Goal: Communication & Community: Share content

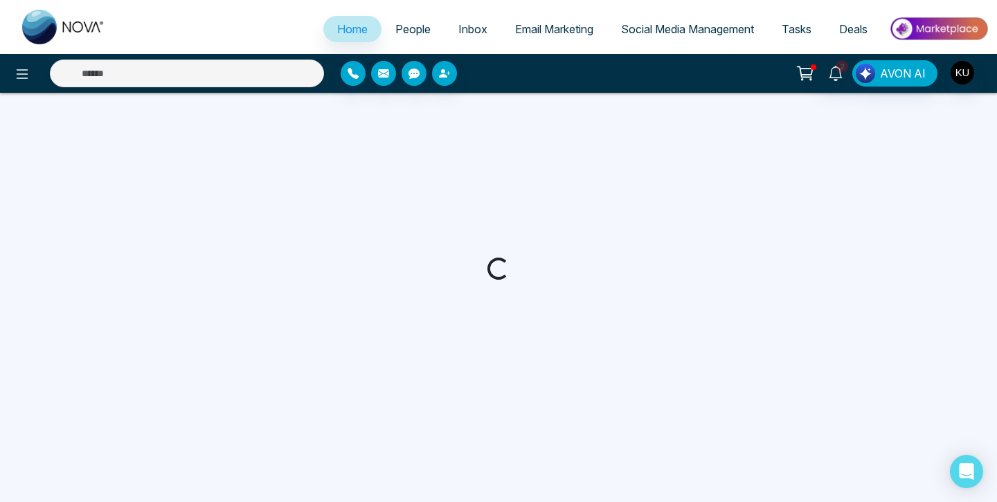
select select "*"
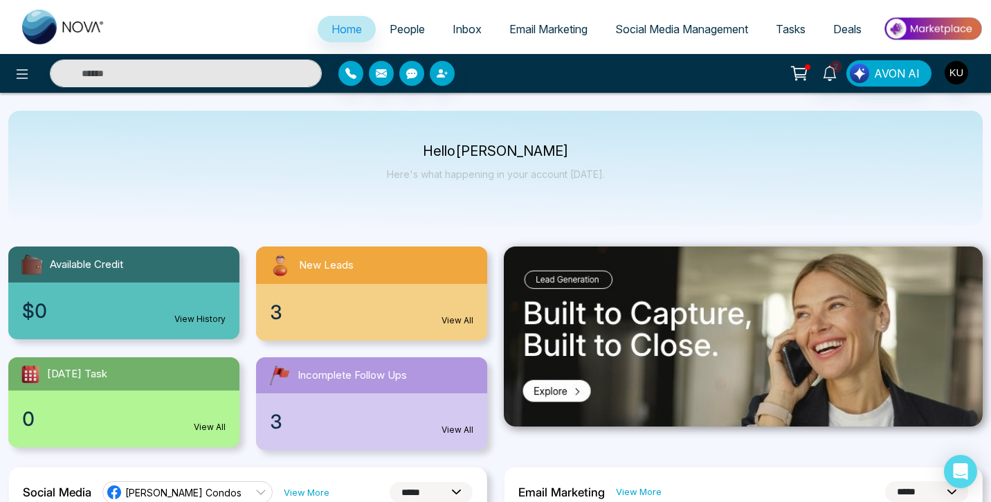
click at [402, 26] on span "People" at bounding box center [407, 29] width 35 height 14
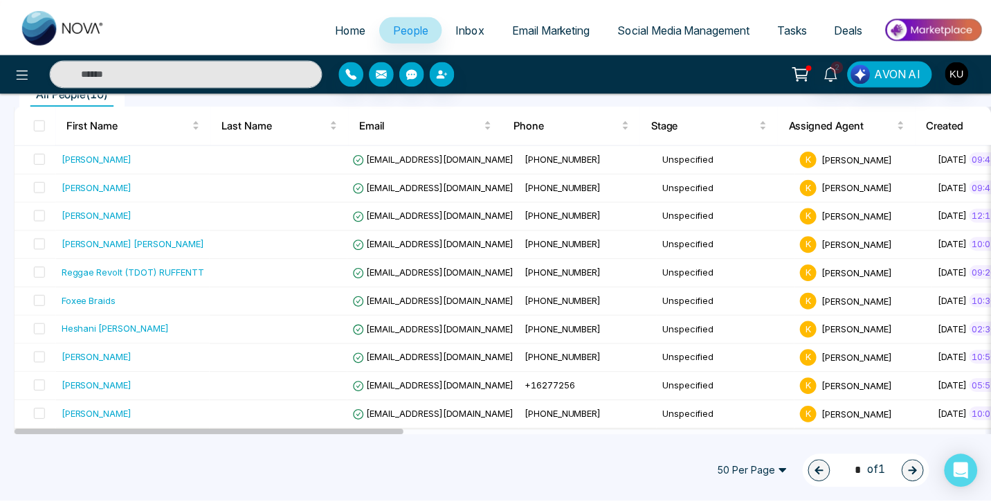
scroll to position [135, 0]
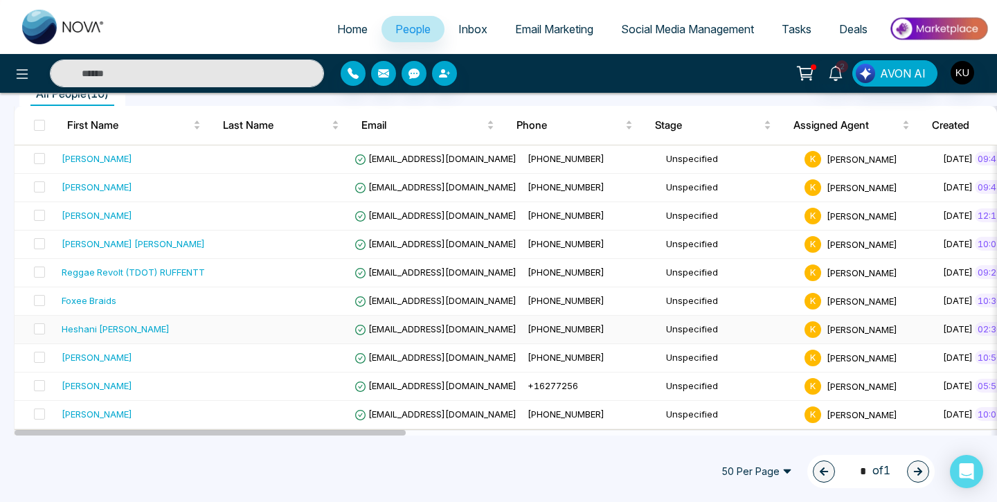
click at [424, 325] on span "[EMAIL_ADDRESS][DOMAIN_NAME]" at bounding box center [435, 328] width 162 height 11
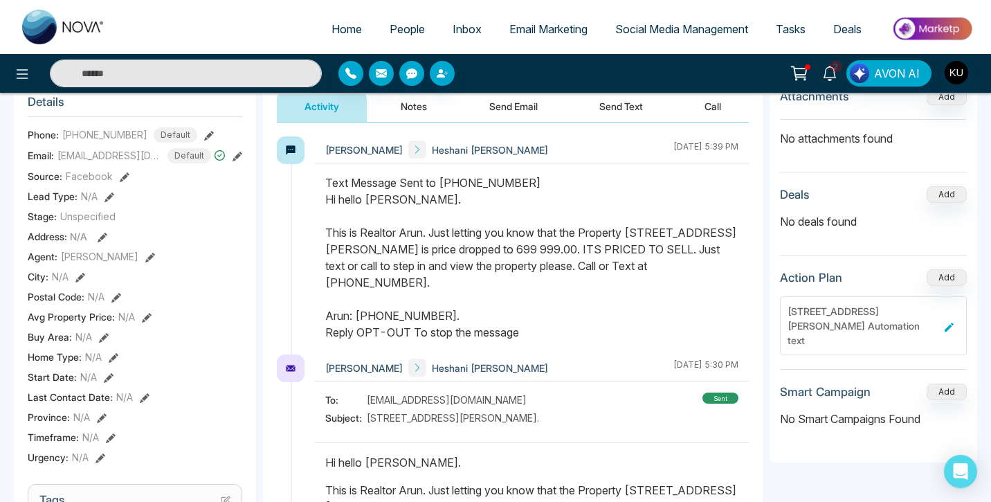
scroll to position [188, 0]
click at [530, 102] on button "Send Email" at bounding box center [514, 105] width 104 height 31
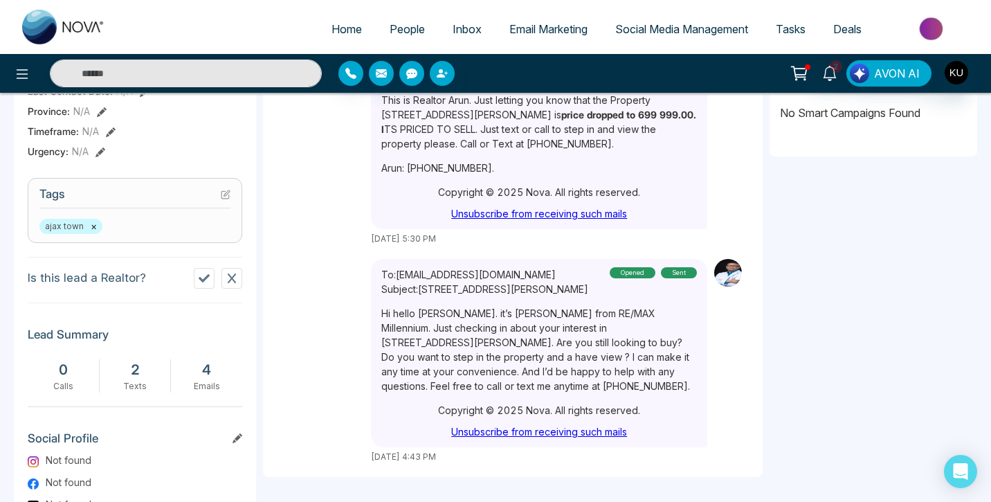
scroll to position [494, 0]
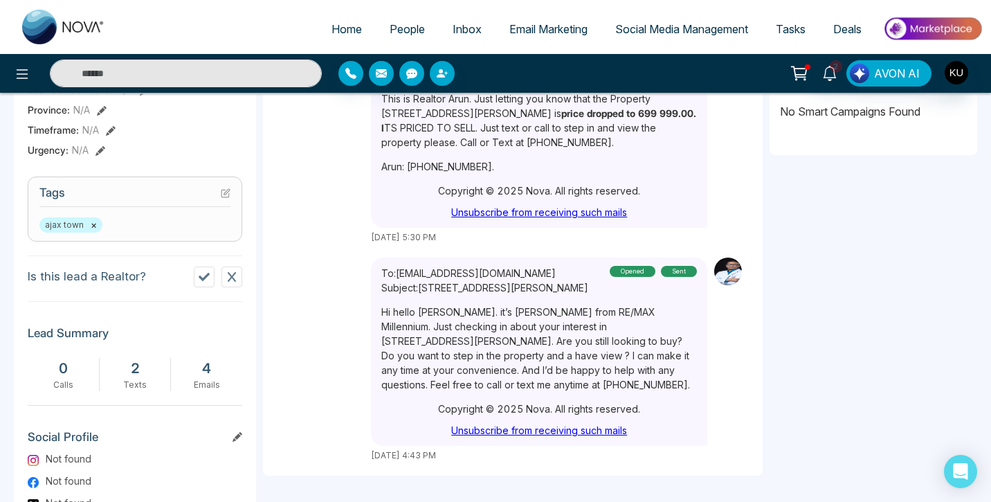
drag, startPoint x: 381, startPoint y: 311, endPoint x: 507, endPoint y: 384, distance: 144.9
click at [402, 32] on span "People" at bounding box center [407, 29] width 35 height 14
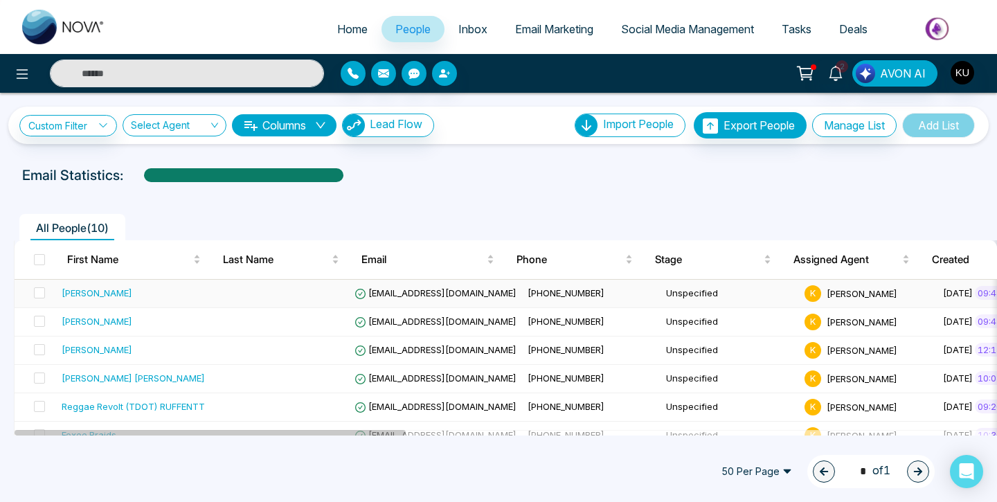
click at [455, 296] on span "[EMAIL_ADDRESS][DOMAIN_NAME]" at bounding box center [435, 292] width 162 height 11
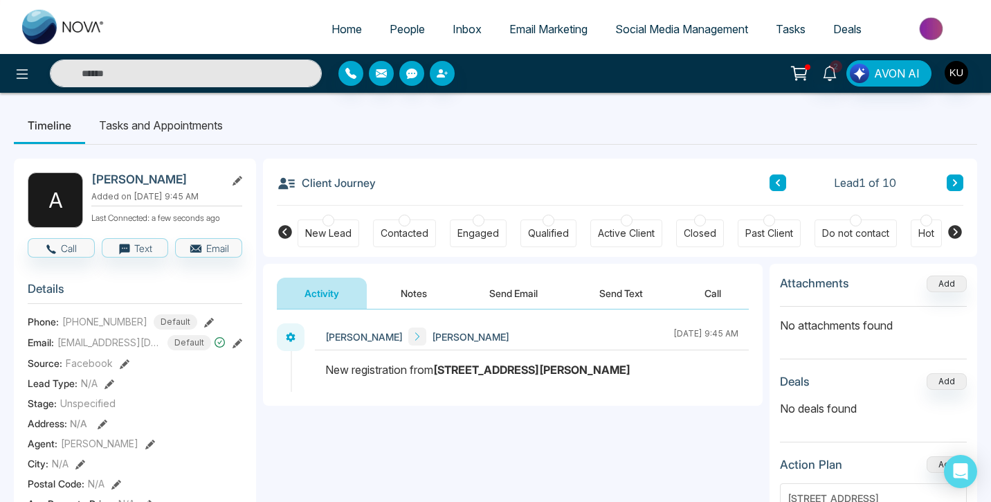
click at [519, 293] on button "Send Email" at bounding box center [514, 293] width 104 height 31
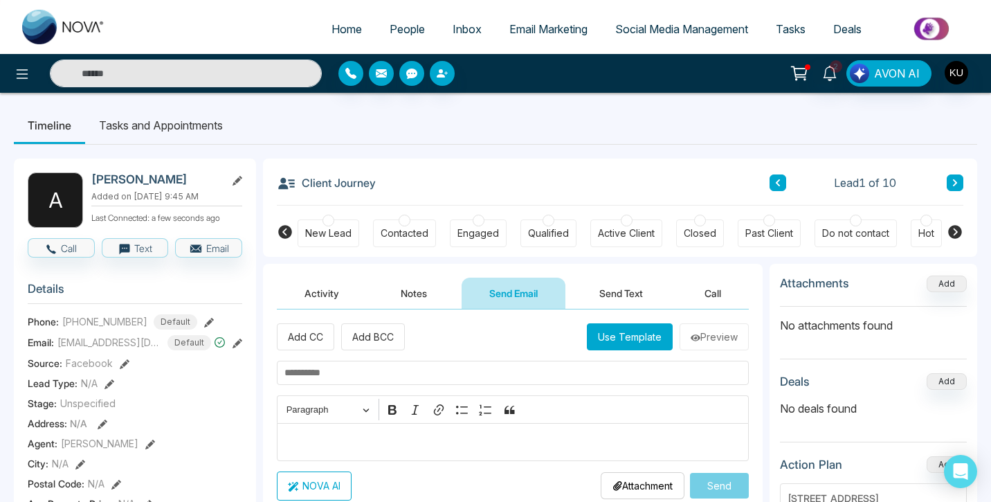
click at [351, 435] on p "Editor editing area: main" at bounding box center [514, 441] width 458 height 17
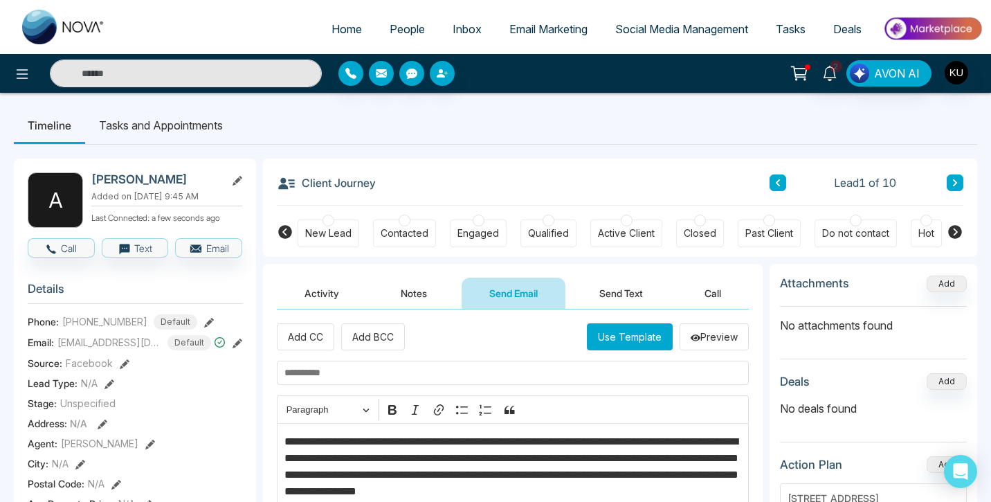
scroll to position [26, 0]
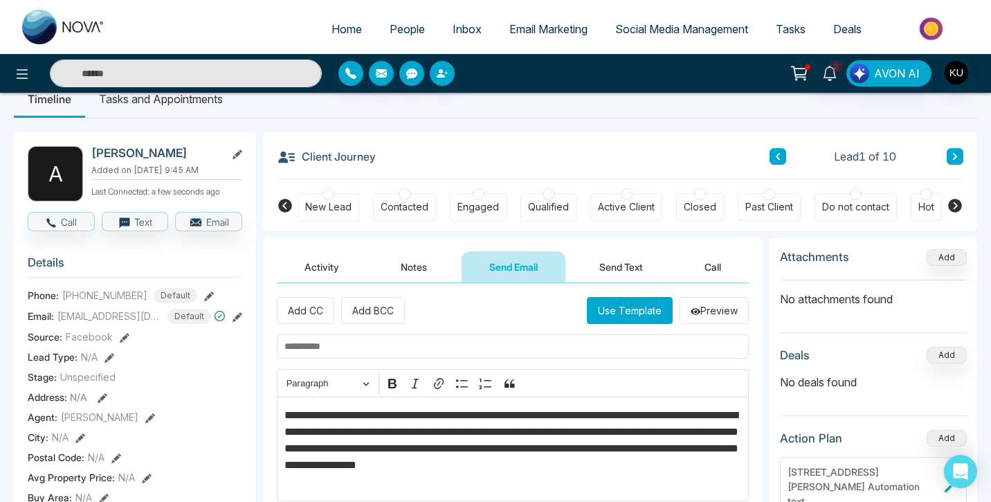
click at [368, 415] on p "**********" at bounding box center [514, 448] width 458 height 83
click at [386, 354] on input "text" at bounding box center [513, 346] width 472 height 24
type input "**********"
click at [756, 465] on div "**********" at bounding box center [513, 421] width 500 height 277
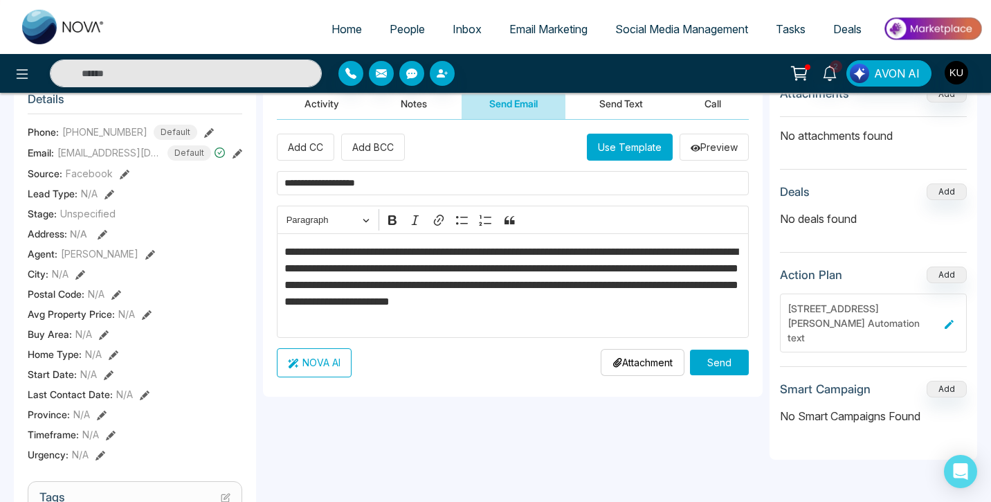
scroll to position [202, 0]
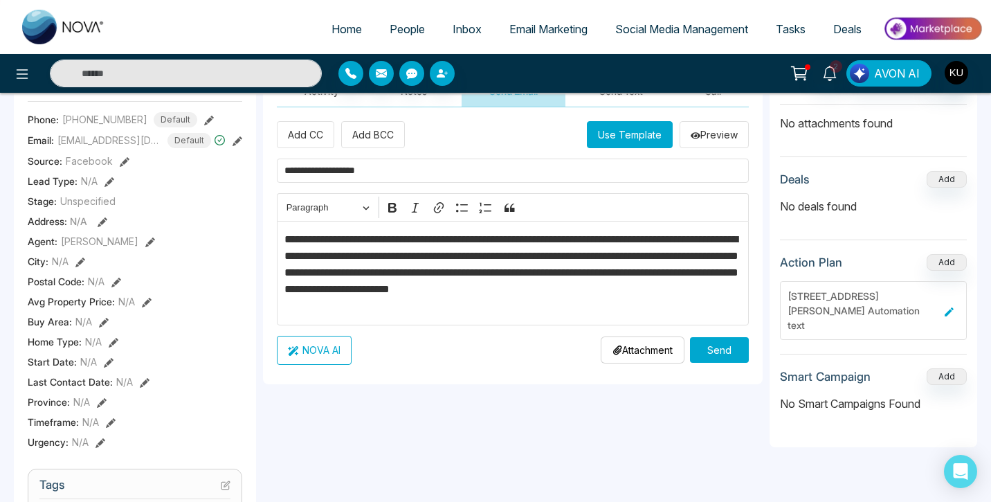
click at [663, 353] on p "Attachment" at bounding box center [643, 350] width 60 height 15
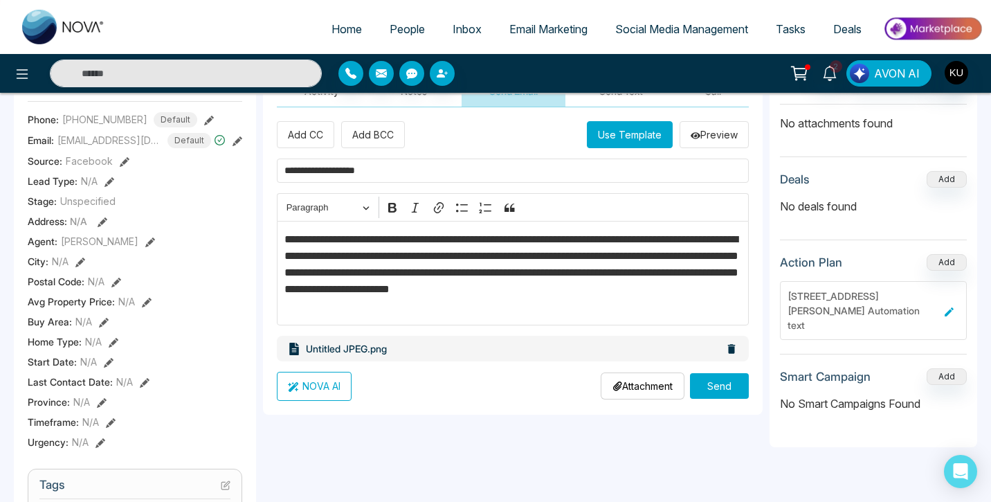
click at [720, 383] on button "Send" at bounding box center [719, 386] width 59 height 26
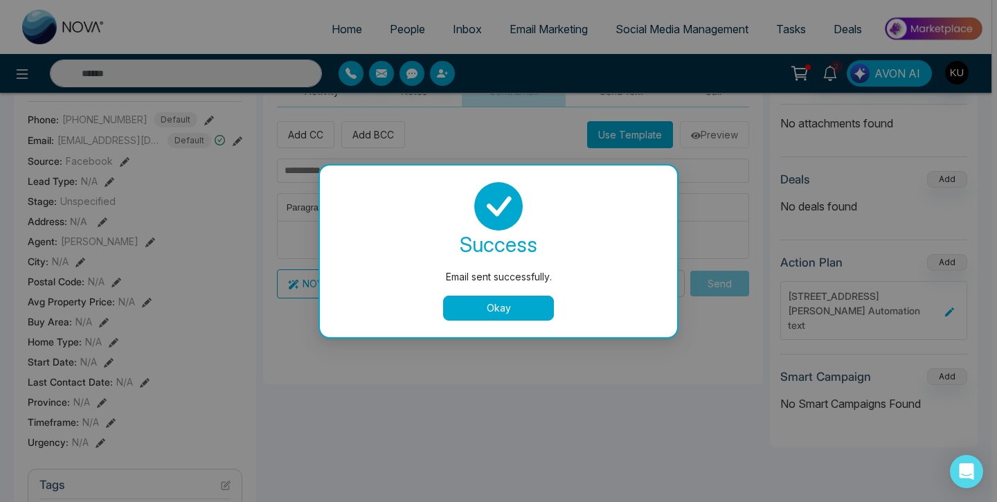
click at [499, 311] on button "Okay" at bounding box center [498, 308] width 111 height 25
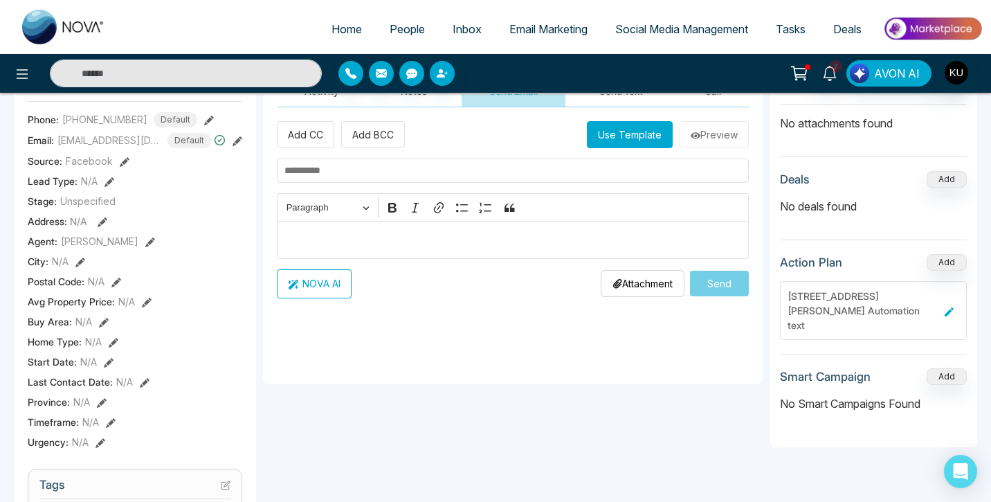
click at [399, 27] on span "People" at bounding box center [407, 29] width 35 height 14
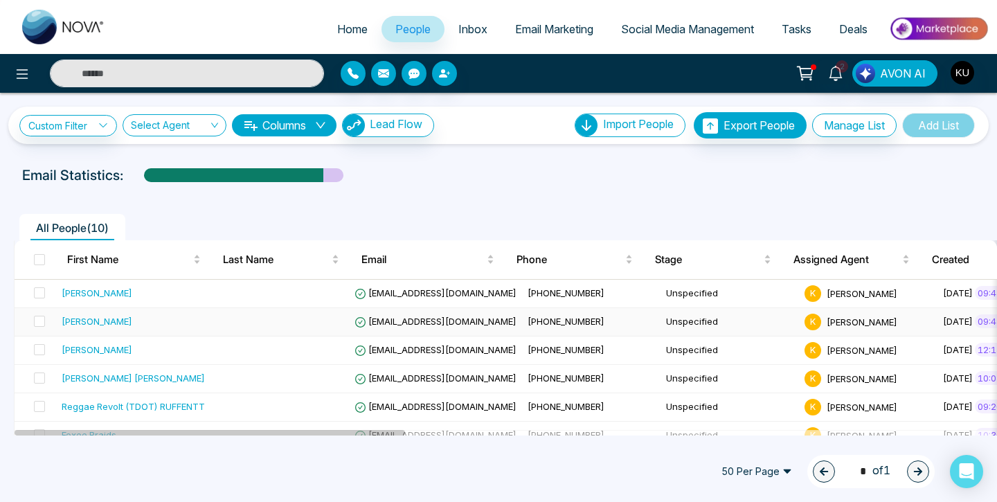
click at [463, 326] on span "[EMAIL_ADDRESS][DOMAIN_NAME]" at bounding box center [435, 321] width 162 height 11
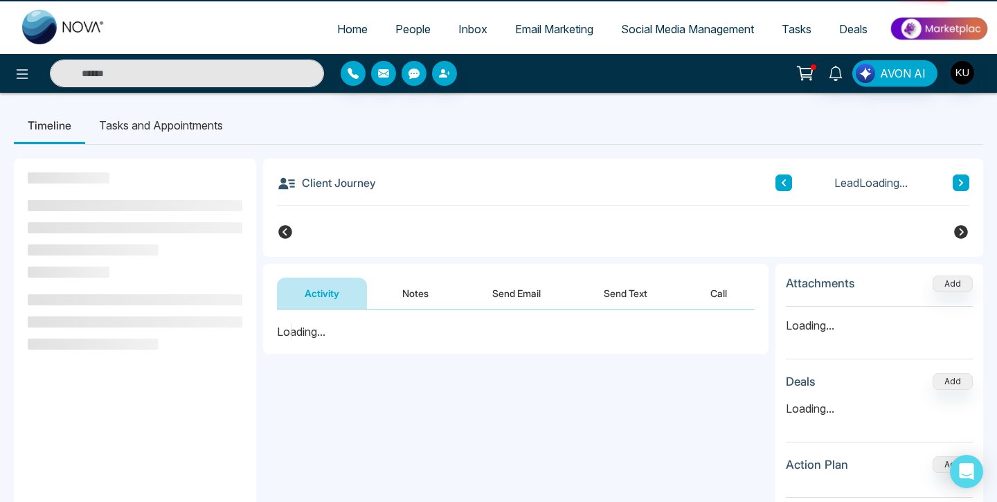
click at [463, 326] on div "Loading..." at bounding box center [515, 331] width 505 height 44
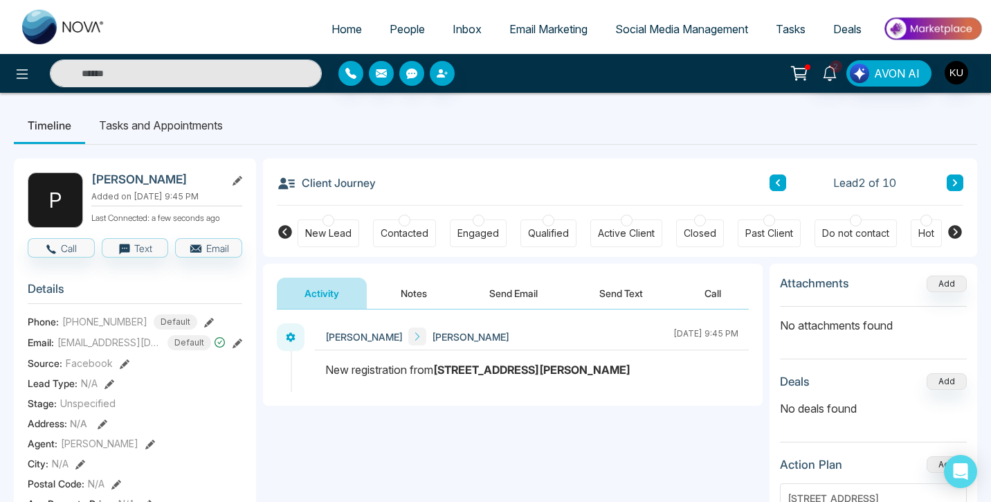
click at [508, 293] on button "Send Email" at bounding box center [514, 293] width 104 height 31
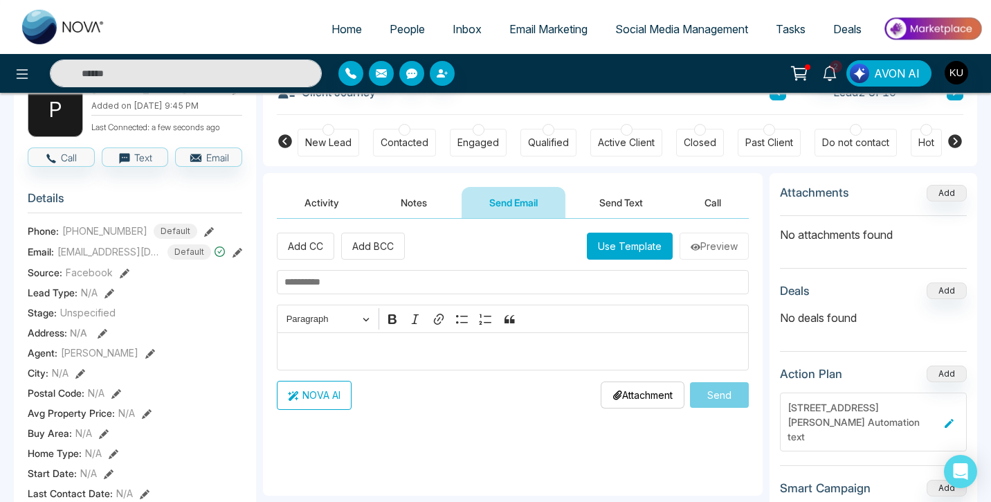
scroll to position [89, 0]
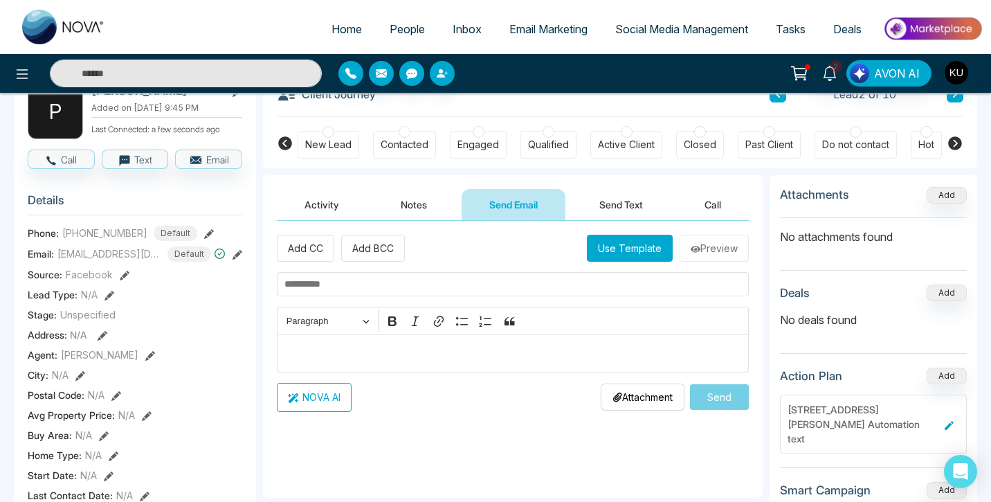
click at [630, 205] on button "Send Text" at bounding box center [621, 204] width 99 height 31
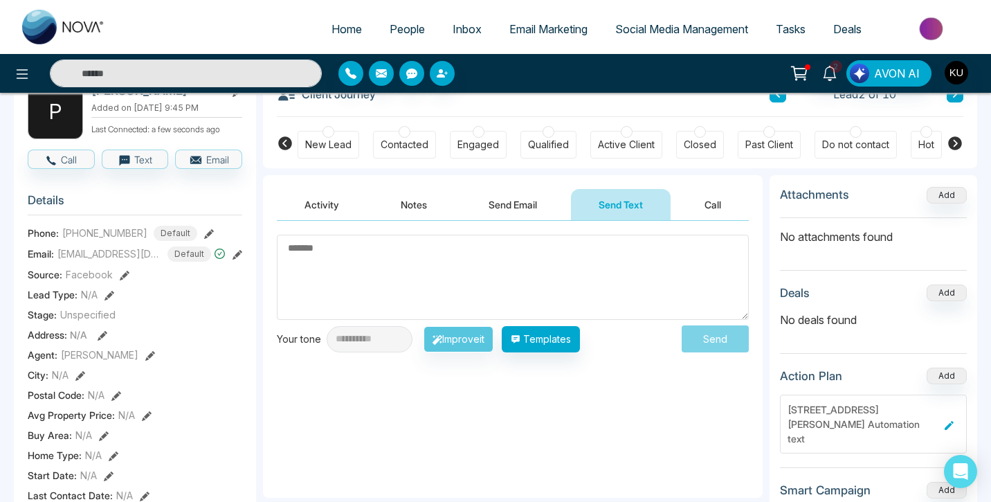
click at [759, 358] on div "**********" at bounding box center [513, 359] width 500 height 277
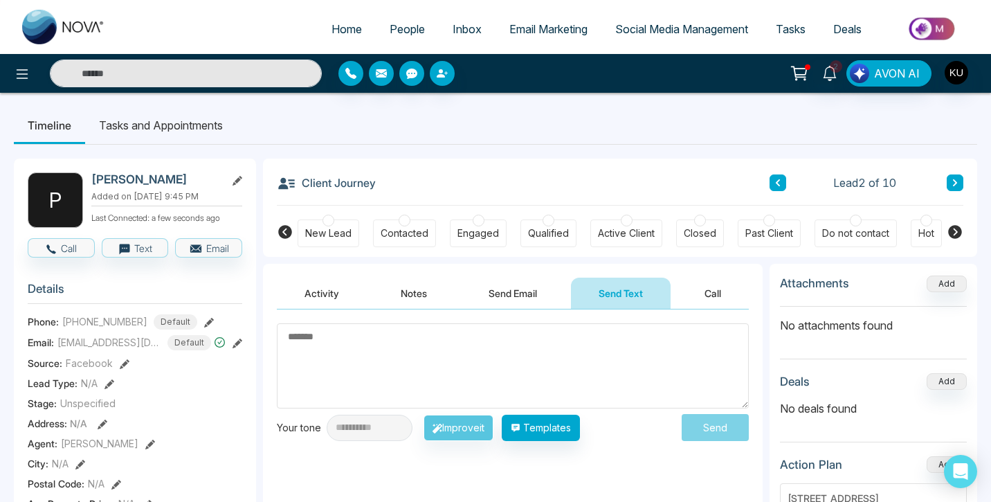
click at [407, 33] on span "People" at bounding box center [407, 29] width 35 height 14
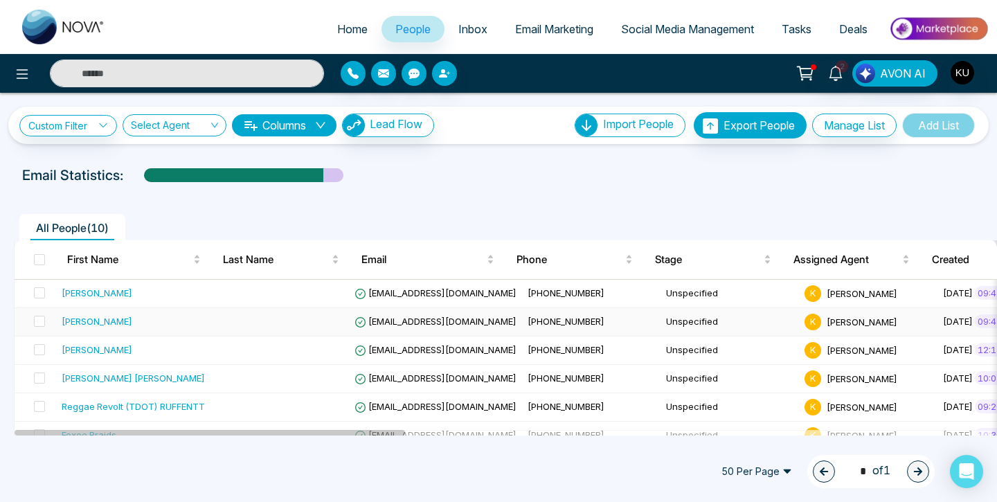
click at [406, 323] on span "[EMAIL_ADDRESS][DOMAIN_NAME]" at bounding box center [435, 321] width 162 height 11
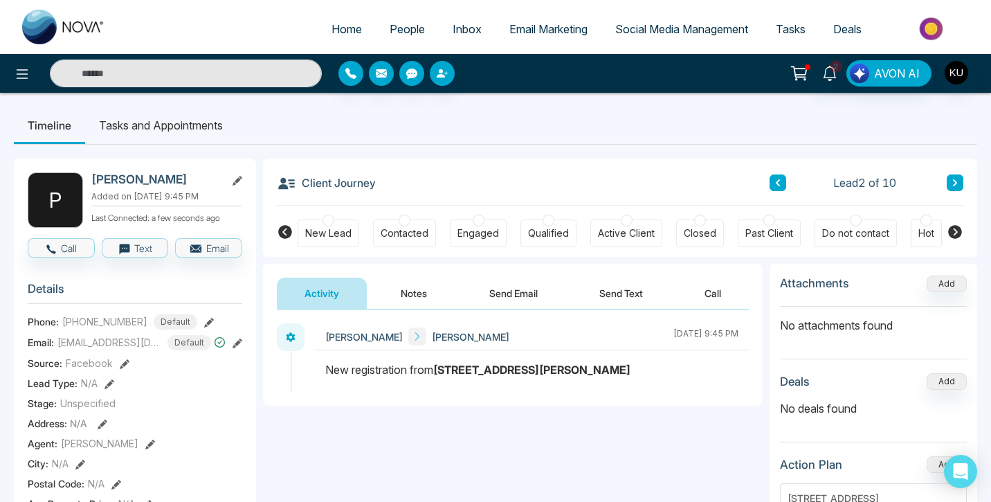
click at [532, 296] on button "Send Email" at bounding box center [514, 293] width 104 height 31
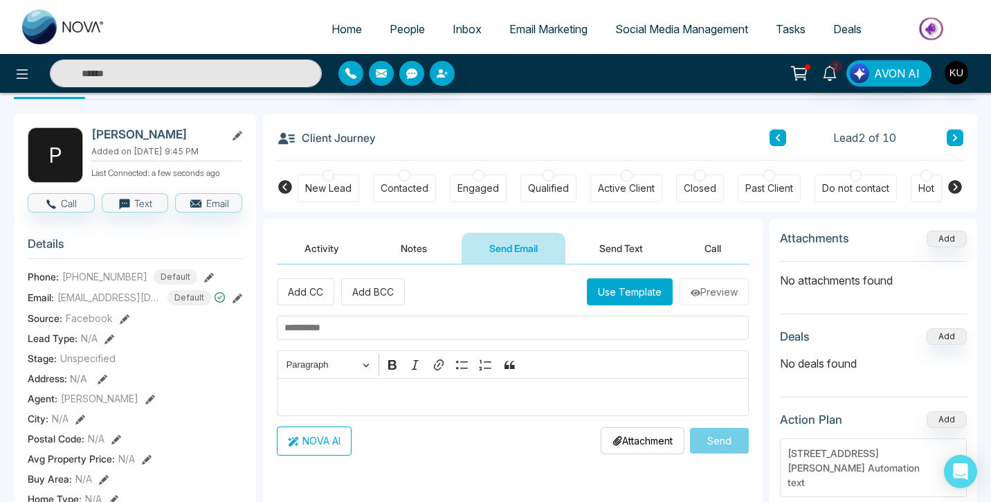
scroll to position [-6, 0]
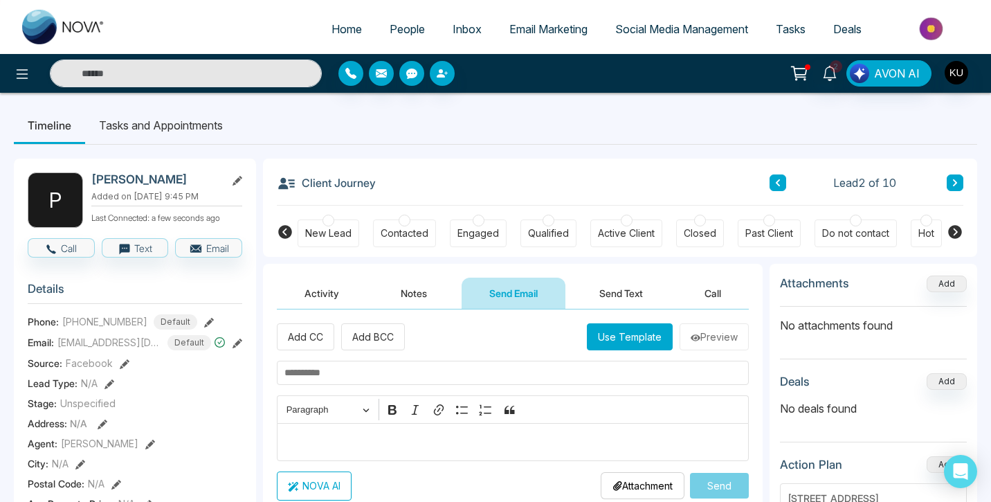
click at [624, 306] on button "Send Text" at bounding box center [621, 293] width 99 height 31
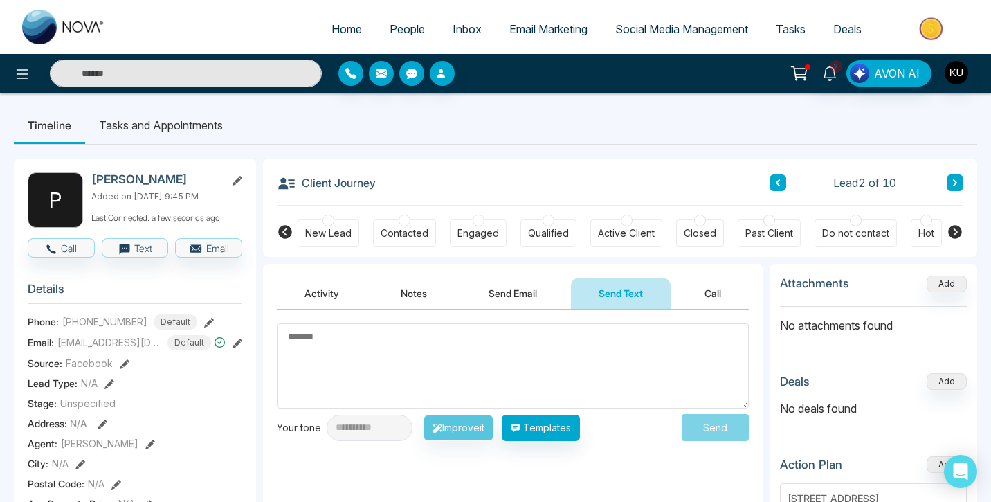
click at [693, 136] on ul "Timeline Tasks and Appointments" at bounding box center [496, 125] width 964 height 37
click at [395, 30] on span "People" at bounding box center [407, 29] width 35 height 14
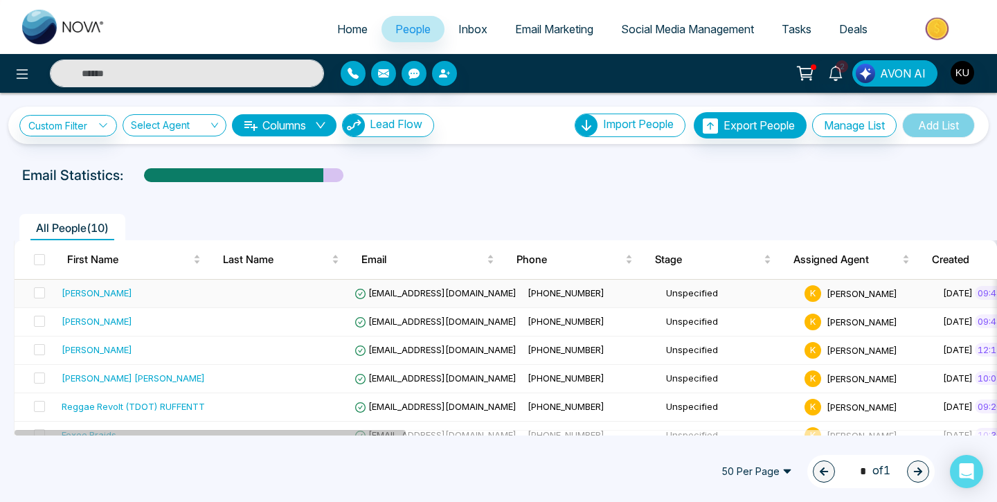
click at [452, 289] on span "[EMAIL_ADDRESS][DOMAIN_NAME]" at bounding box center [435, 292] width 162 height 11
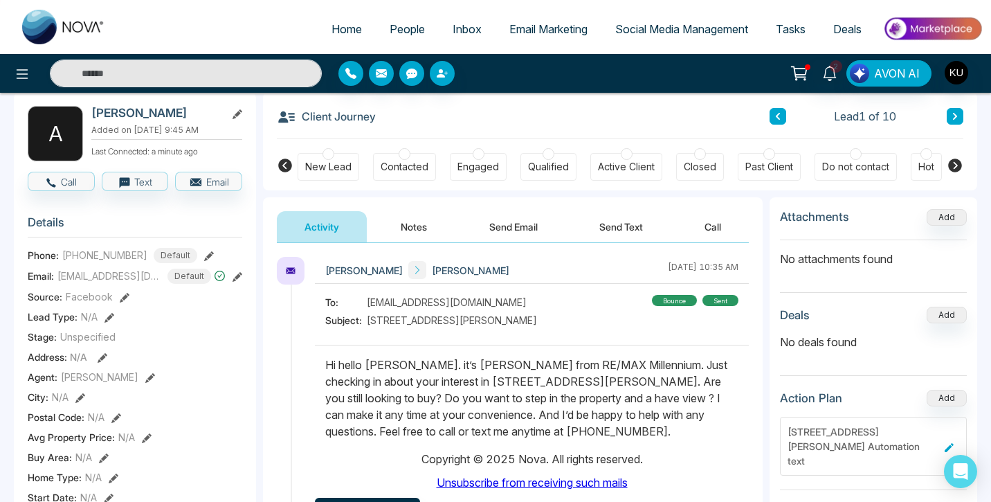
scroll to position [63, 0]
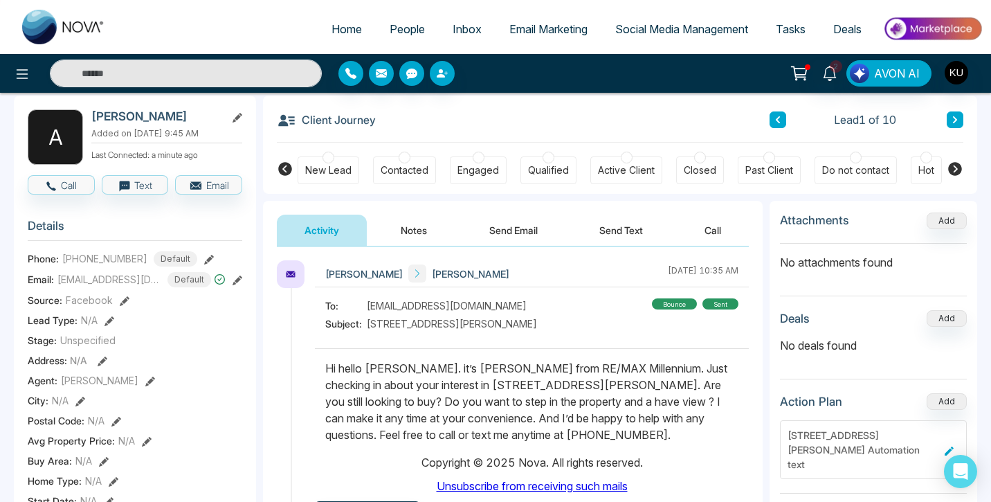
click at [390, 25] on span "People" at bounding box center [407, 29] width 35 height 14
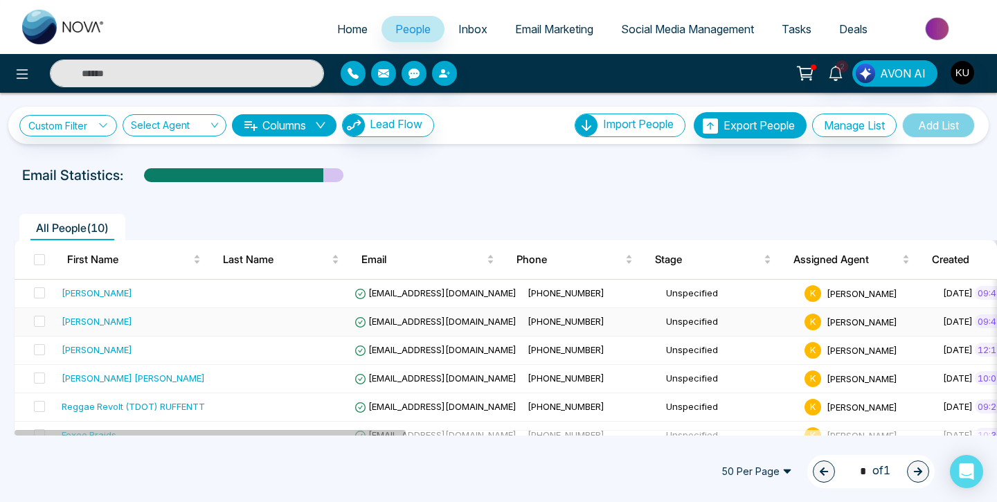
click at [391, 321] on span "[EMAIL_ADDRESS][DOMAIN_NAME]" at bounding box center [435, 321] width 162 height 11
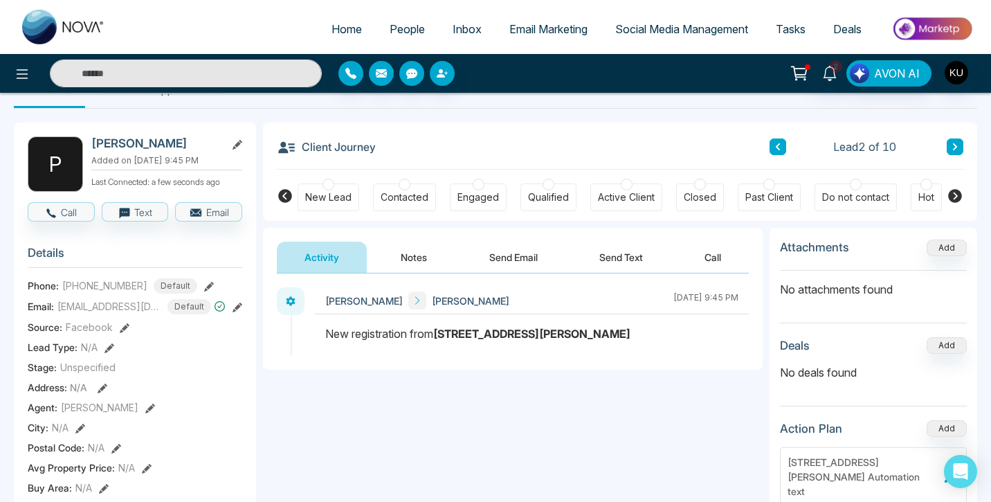
scroll to position [-1, 0]
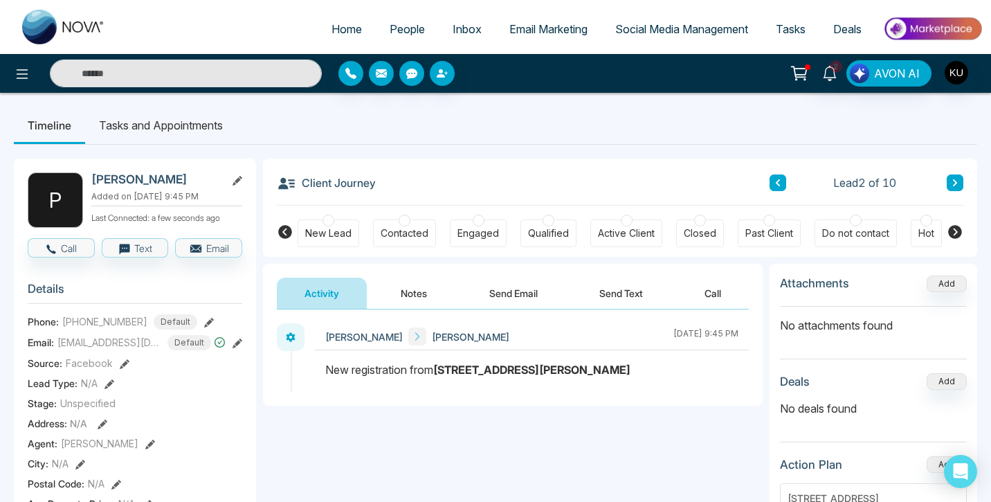
click at [520, 287] on button "Send Email" at bounding box center [514, 293] width 104 height 31
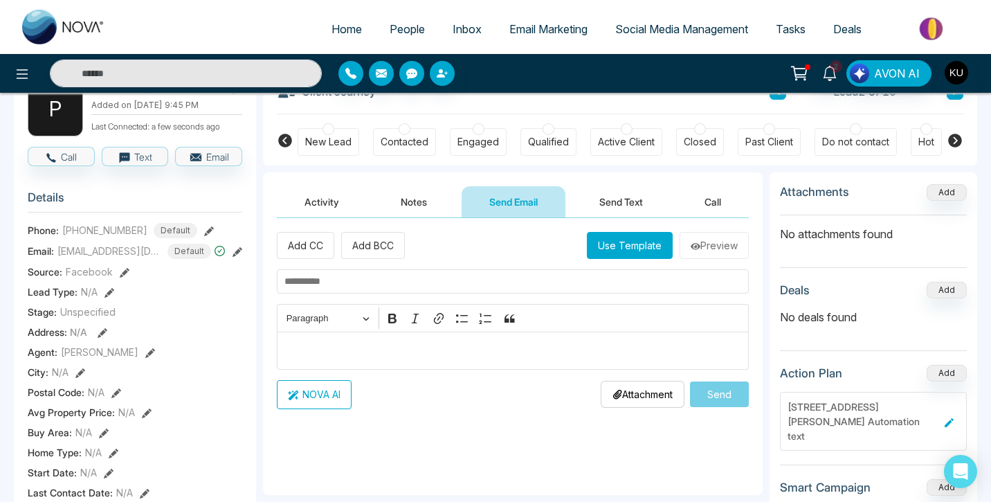
scroll to position [90, 0]
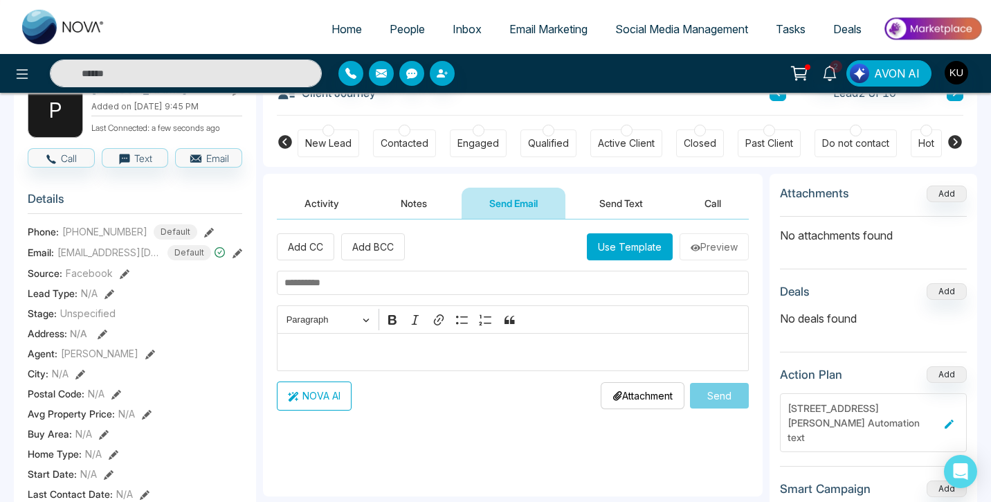
click at [359, 348] on p "Editor editing area: main" at bounding box center [514, 351] width 458 height 17
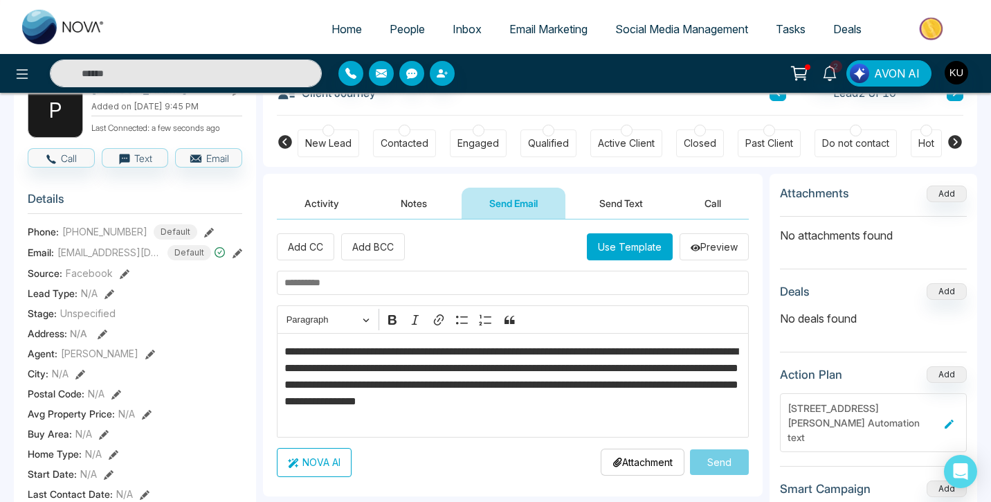
click at [368, 352] on p "**********" at bounding box center [514, 384] width 458 height 83
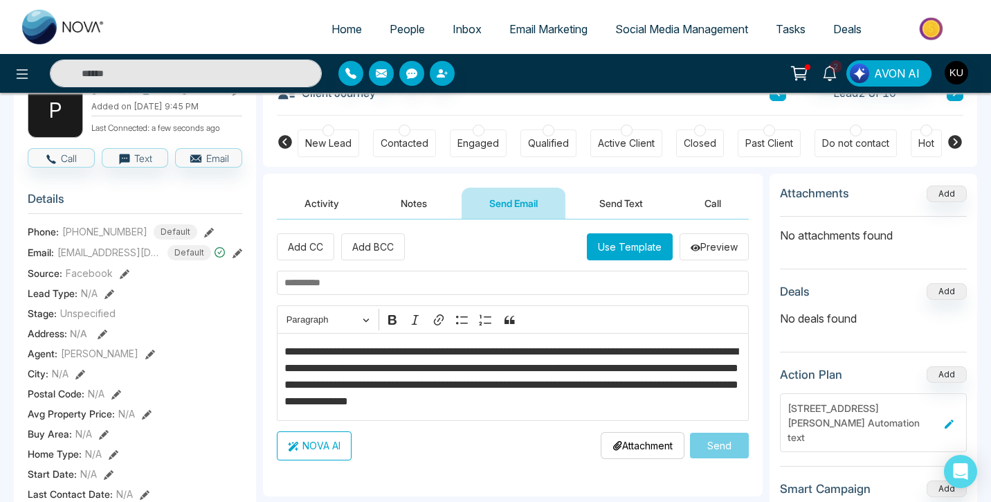
scroll to position [0, 0]
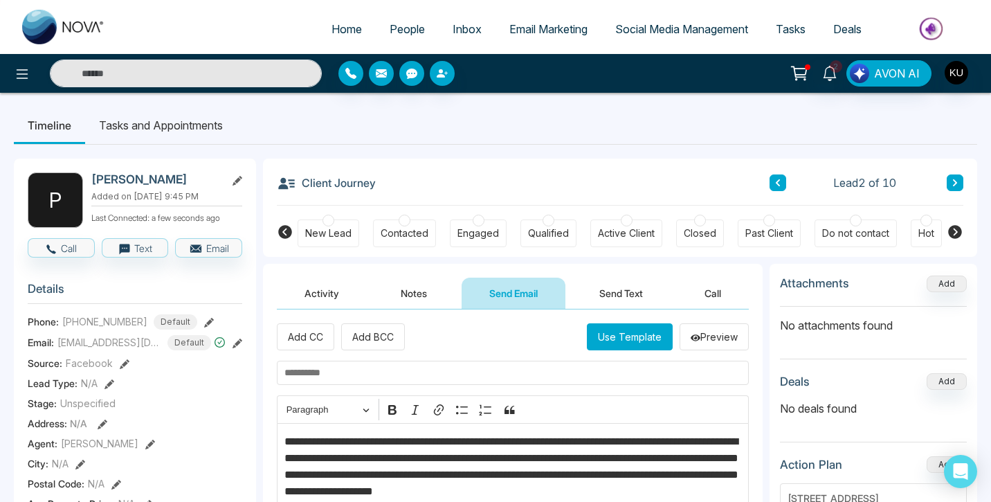
click at [335, 374] on input "text" at bounding box center [513, 373] width 472 height 24
type input "**********"
click at [758, 425] on div "**********" at bounding box center [513, 447] width 500 height 277
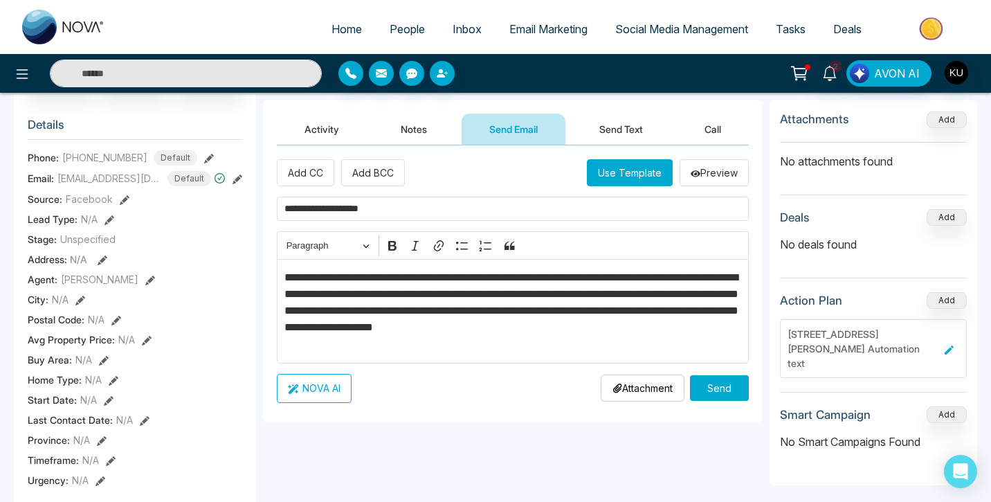
scroll to position [169, 0]
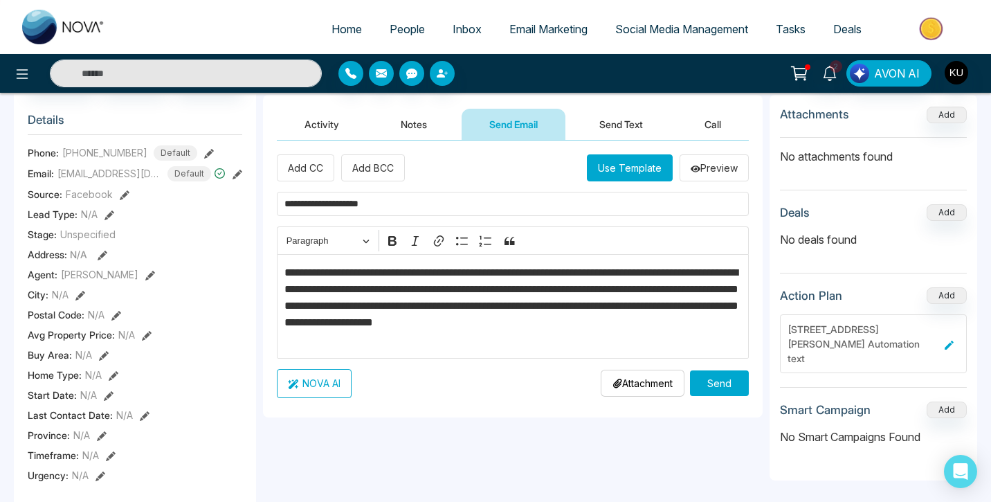
click at [459, 325] on p "**********" at bounding box center [514, 305] width 458 height 83
click at [640, 387] on p "Attachment" at bounding box center [643, 383] width 60 height 15
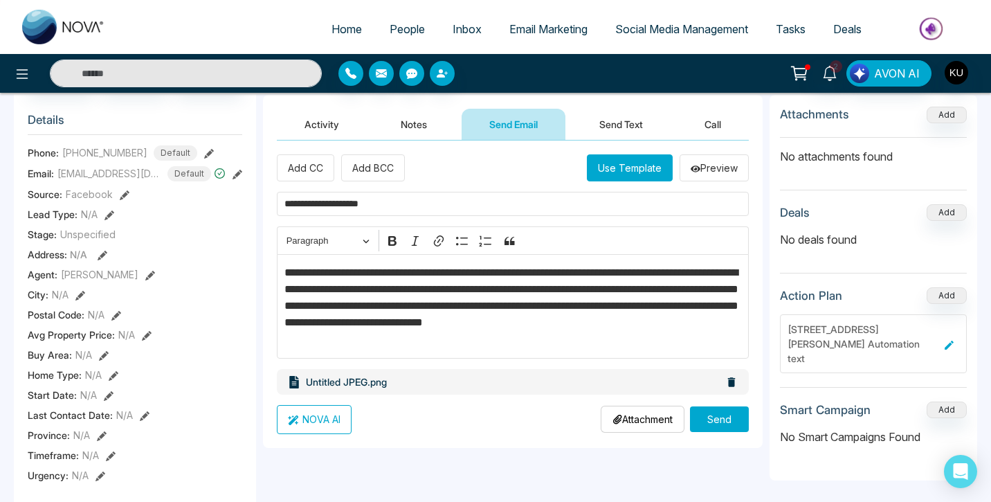
click at [727, 424] on button "Send" at bounding box center [719, 419] width 59 height 26
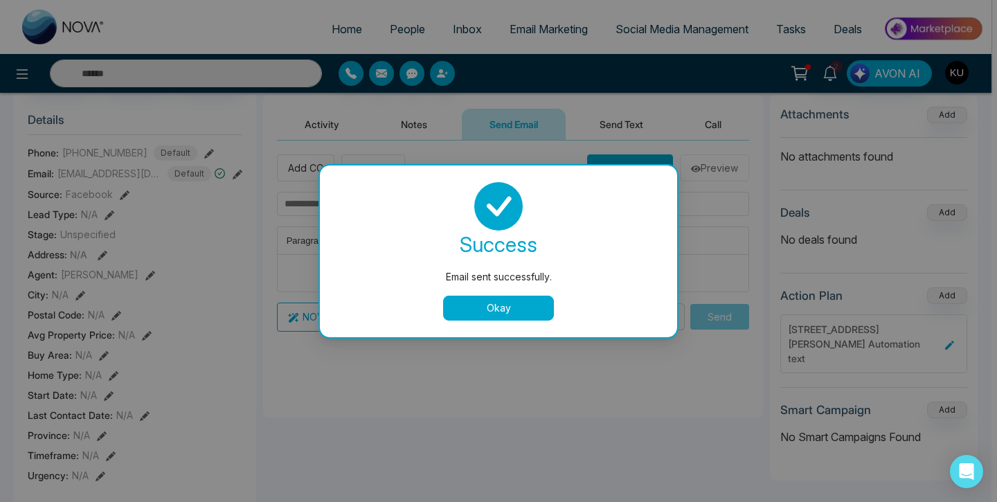
click at [488, 305] on button "Okay" at bounding box center [498, 308] width 111 height 25
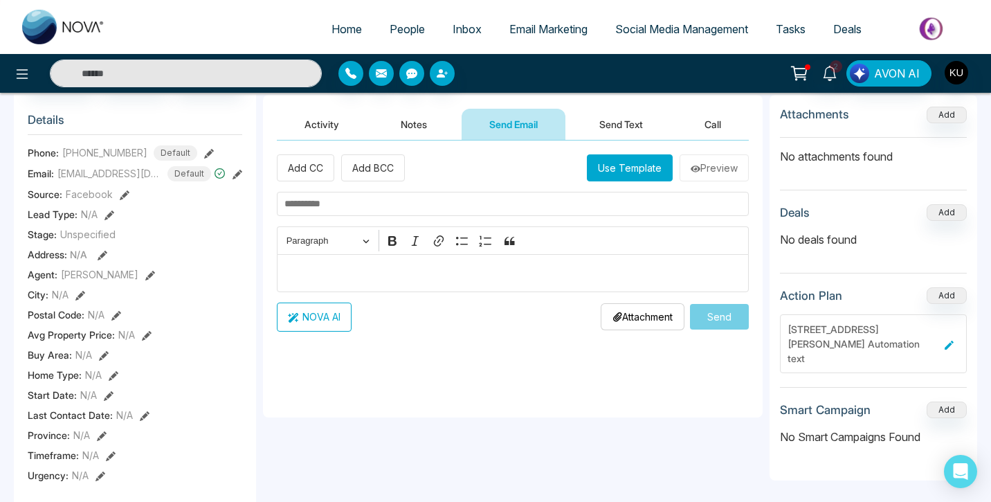
click at [397, 28] on span "People" at bounding box center [407, 29] width 35 height 14
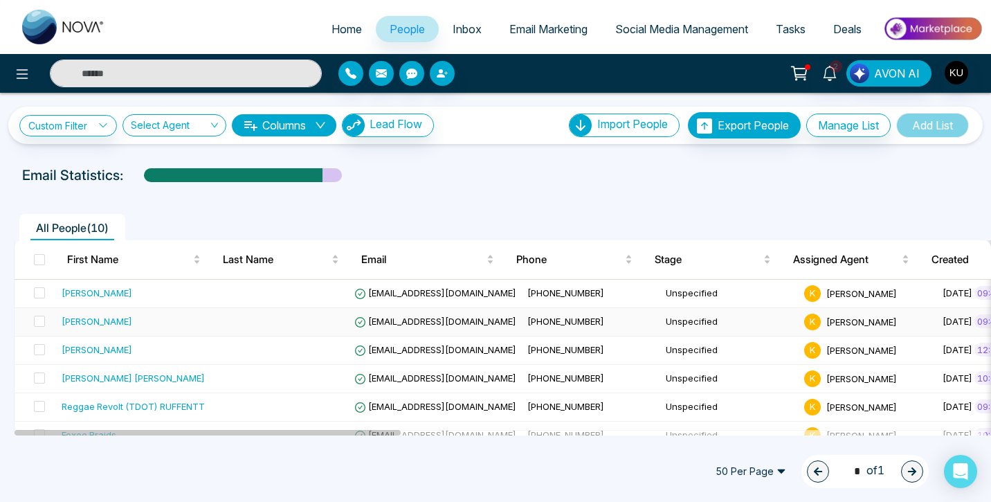
click at [406, 321] on span "[EMAIL_ADDRESS][DOMAIN_NAME]" at bounding box center [435, 321] width 162 height 11
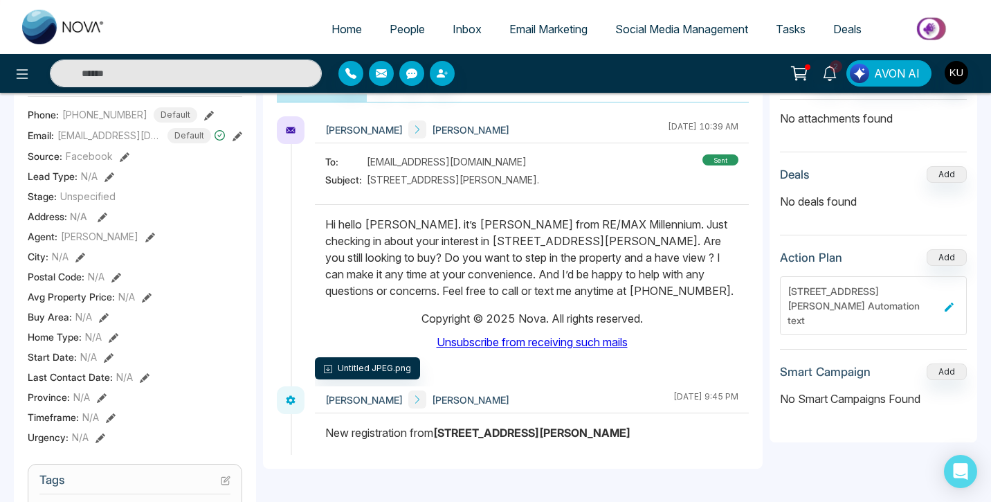
scroll to position [218, 0]
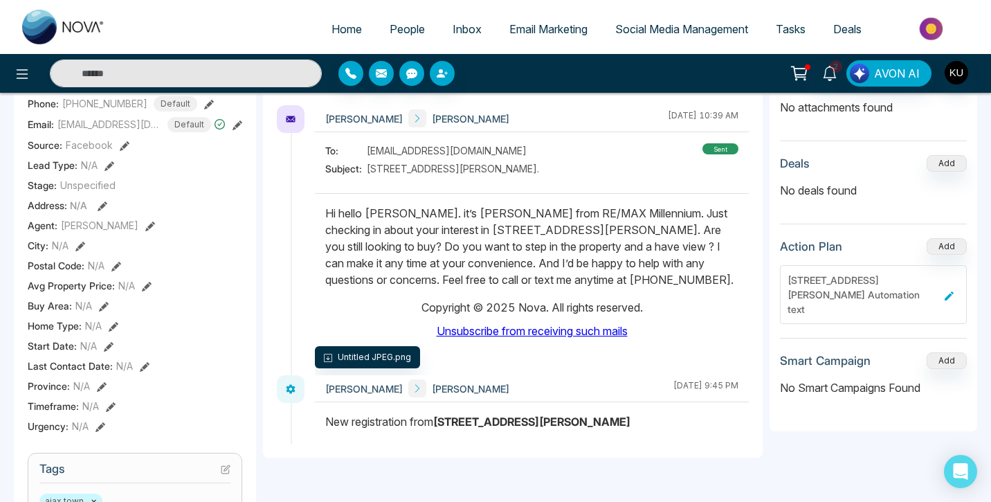
click at [325, 215] on p "Hi hello [PERSON_NAME]. it’s [PERSON_NAME] from RE/MAX Millennium. Just checkin…" at bounding box center [531, 246] width 413 height 83
drag, startPoint x: 325, startPoint y: 215, endPoint x: 623, endPoint y: 280, distance: 304.9
click at [395, 33] on span "People" at bounding box center [407, 29] width 35 height 14
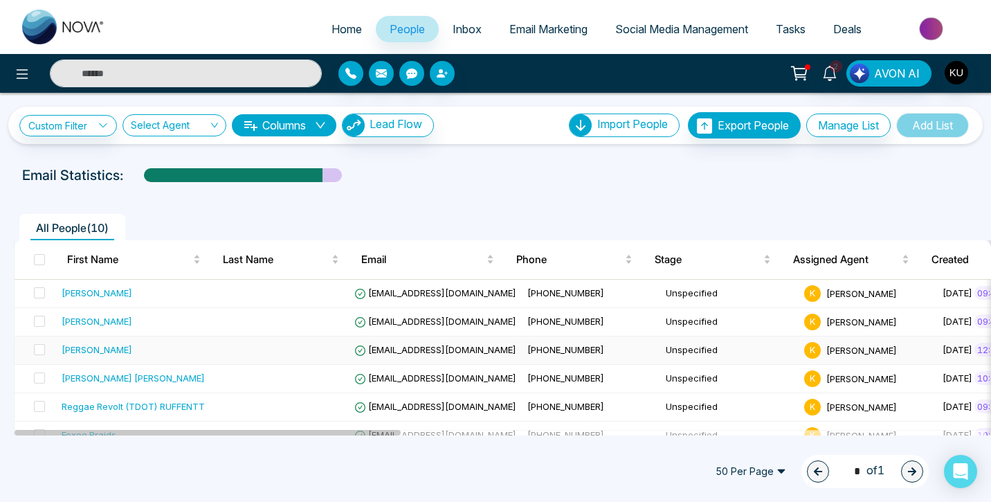
click at [422, 356] on td "[EMAIL_ADDRESS][DOMAIN_NAME]" at bounding box center [435, 350] width 173 height 28
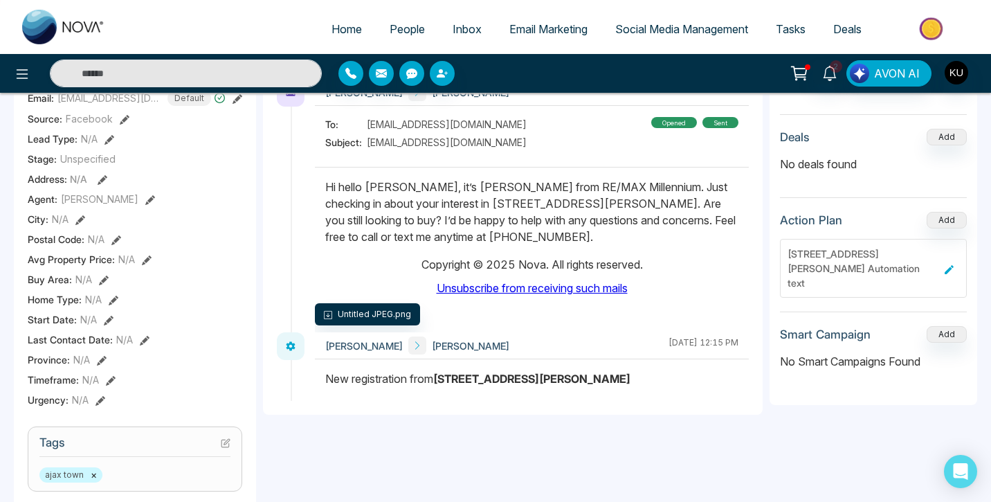
scroll to position [255, 0]
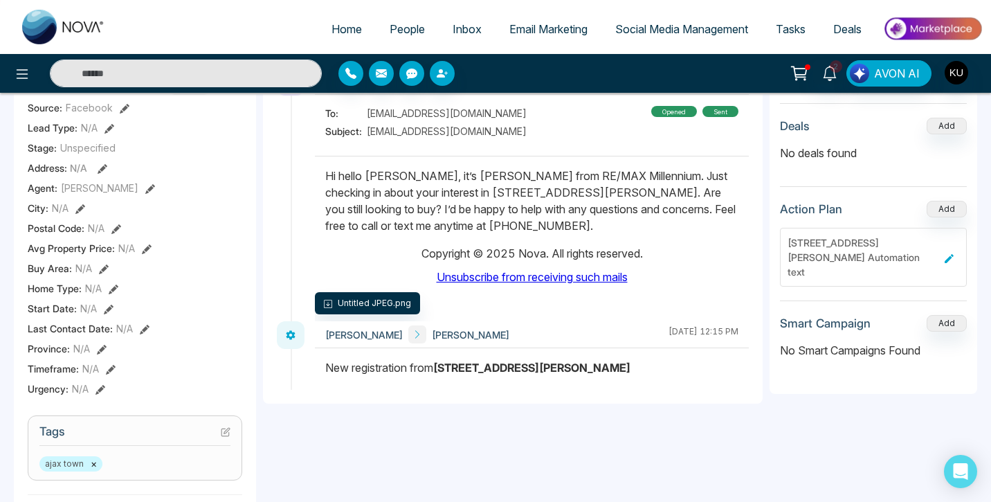
click at [390, 30] on span "People" at bounding box center [407, 29] width 35 height 14
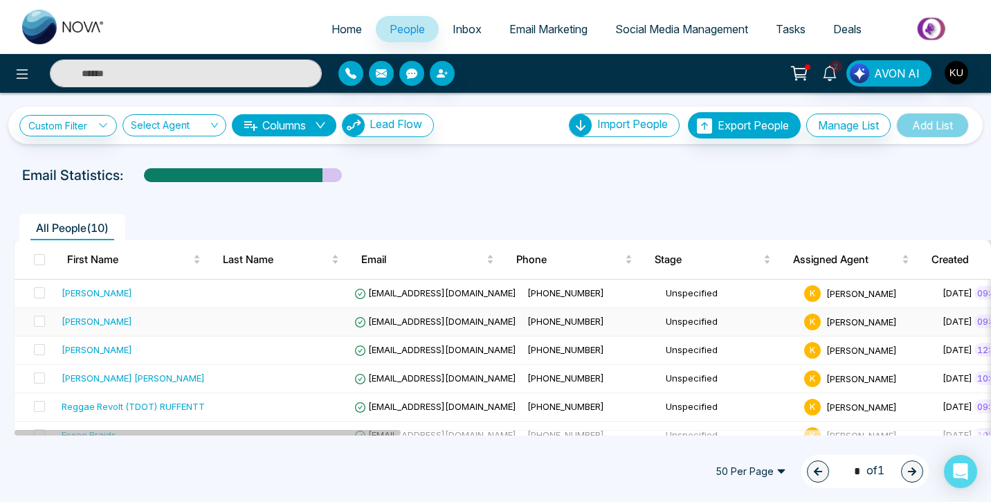
click at [406, 321] on span "[EMAIL_ADDRESS][DOMAIN_NAME]" at bounding box center [435, 321] width 162 height 11
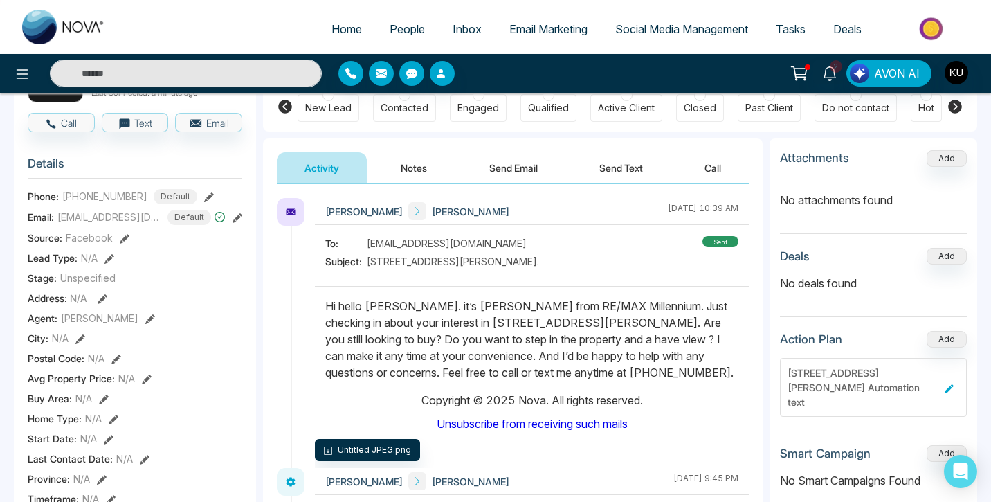
scroll to position [-3, 0]
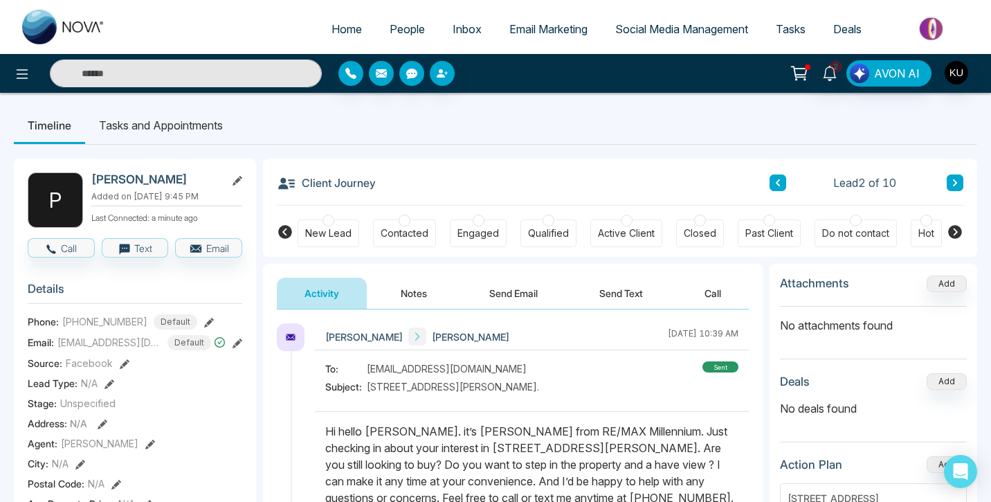
click at [396, 30] on span "People" at bounding box center [407, 29] width 35 height 14
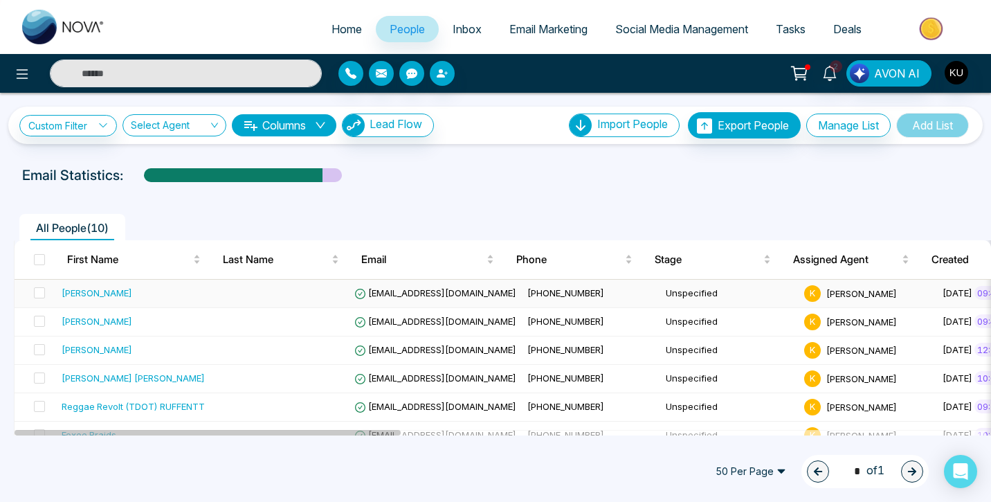
click at [406, 296] on span "[EMAIL_ADDRESS][DOMAIN_NAME]" at bounding box center [435, 292] width 162 height 11
click at [332, 30] on span "Home" at bounding box center [347, 29] width 30 height 14
select select "*"
